Goal: Find specific page/section: Find specific page/section

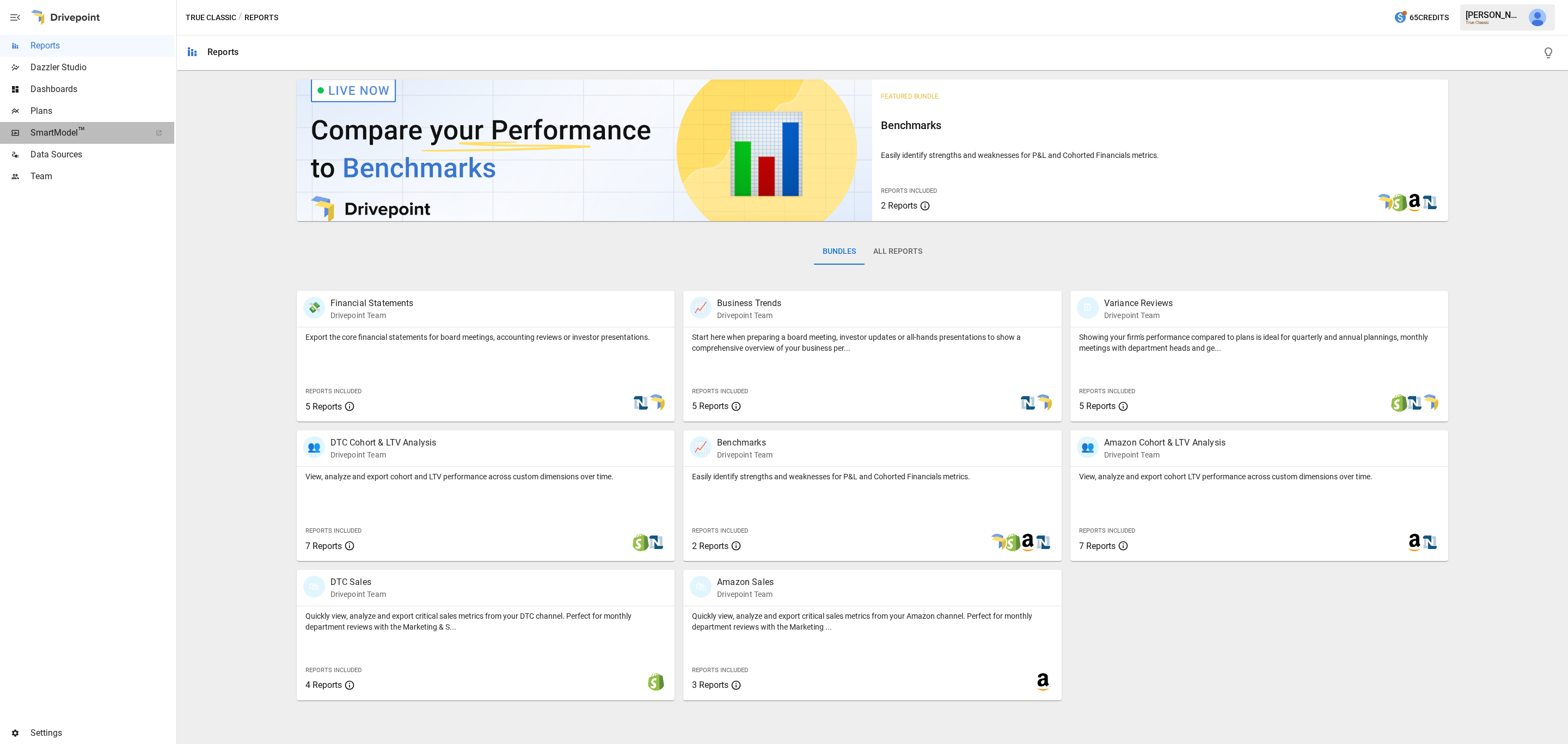
click at [62, 129] on span "SmartModel ™" at bounding box center [87, 132] width 113 height 13
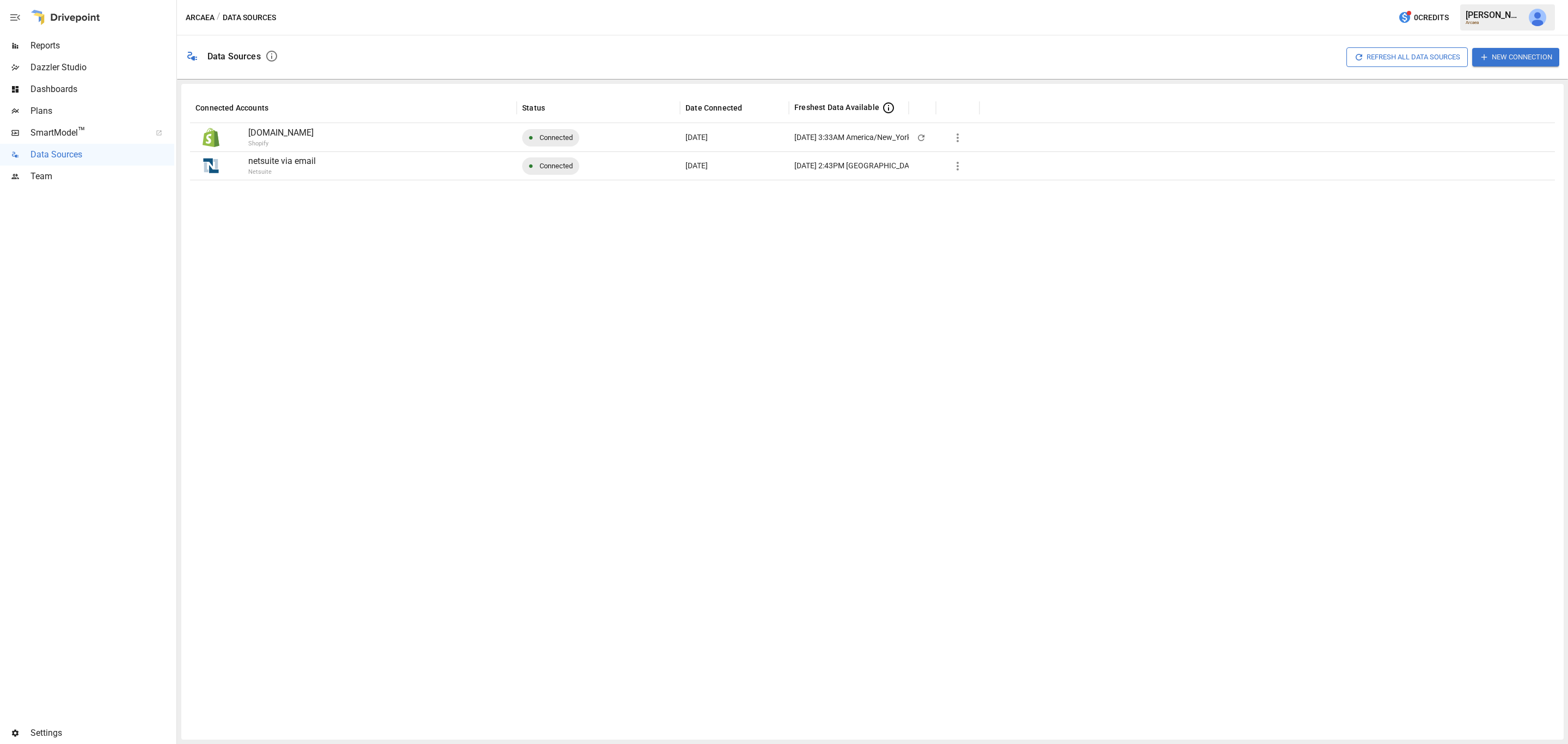
click at [80, 128] on span "™" at bounding box center [81, 131] width 8 height 13
click at [1511, 24] on div "Arcaea" at bounding box center [1494, 22] width 56 height 4
click at [1563, 29] on div "Arcaea / Data Sources 0 Credits Jack B. Arcaea" at bounding box center [872, 17] width 1391 height 35
click at [1549, 21] on button "button" at bounding box center [1538, 17] width 30 height 30
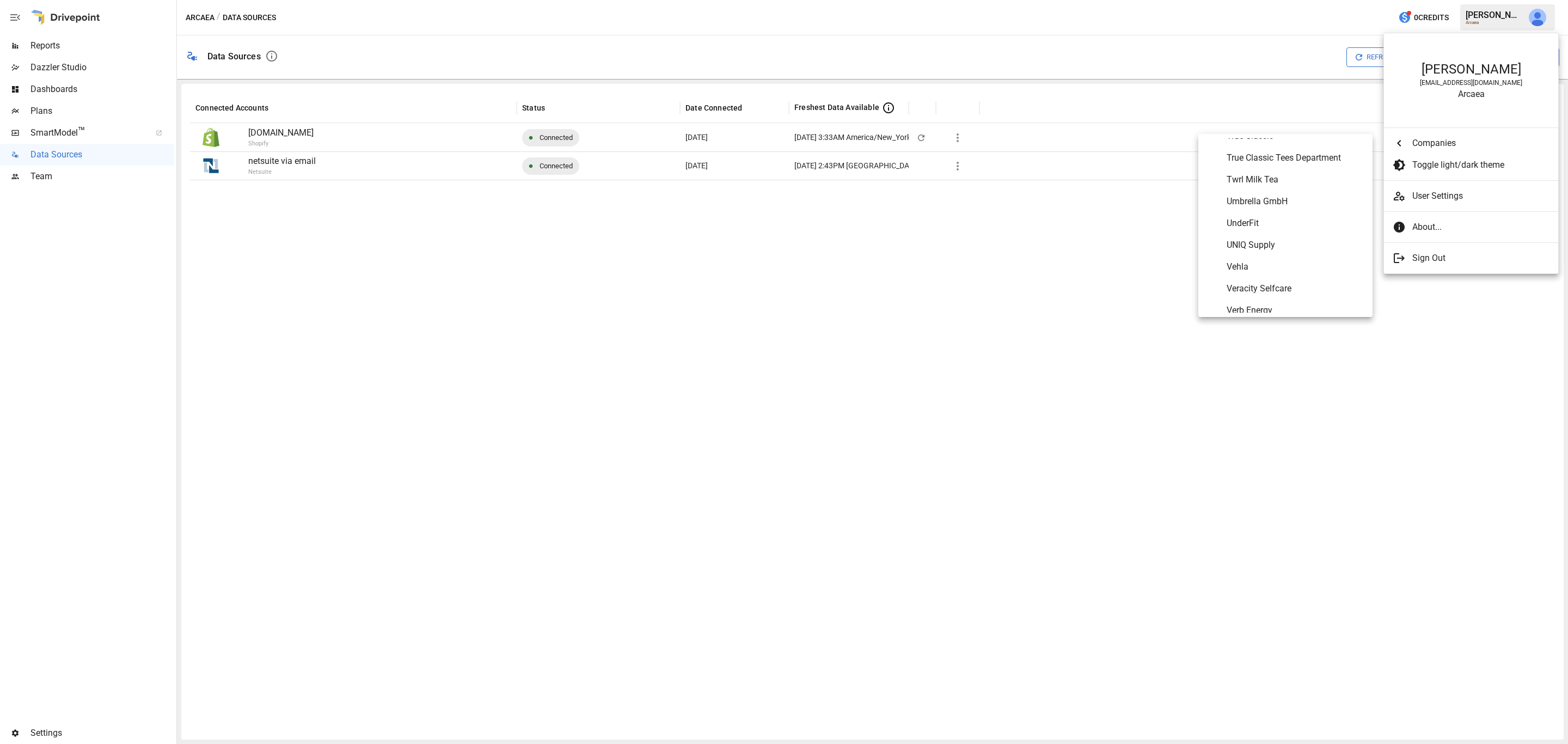
scroll to position [6124, 0]
click at [1282, 187] on span "True Classic" at bounding box center [1295, 187] width 138 height 13
